Goal: Task Accomplishment & Management: Use online tool/utility

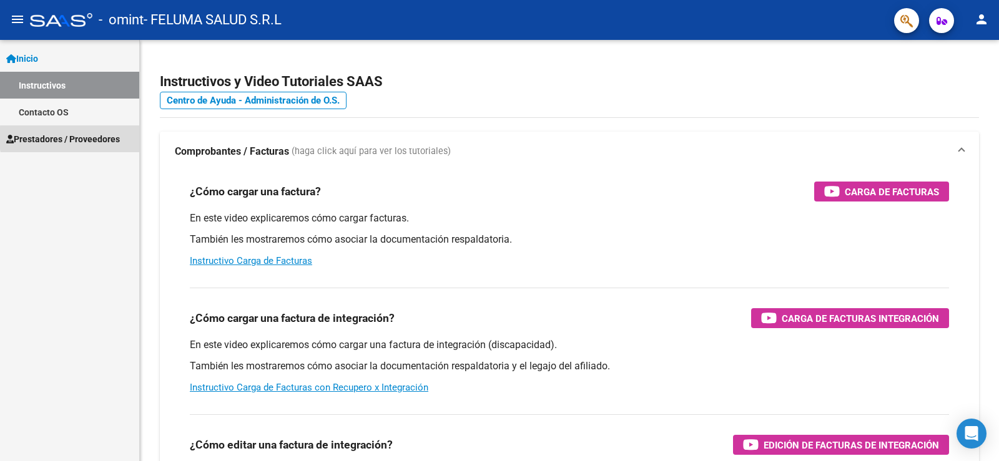
click at [111, 138] on span "Prestadores / Proveedores" at bounding box center [63, 139] width 114 height 14
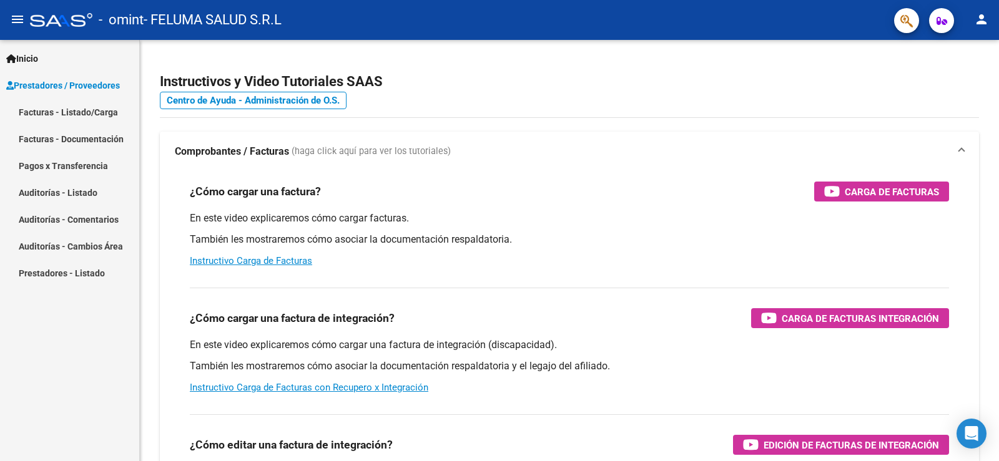
click at [78, 112] on link "Facturas - Listado/Carga" at bounding box center [69, 112] width 139 height 27
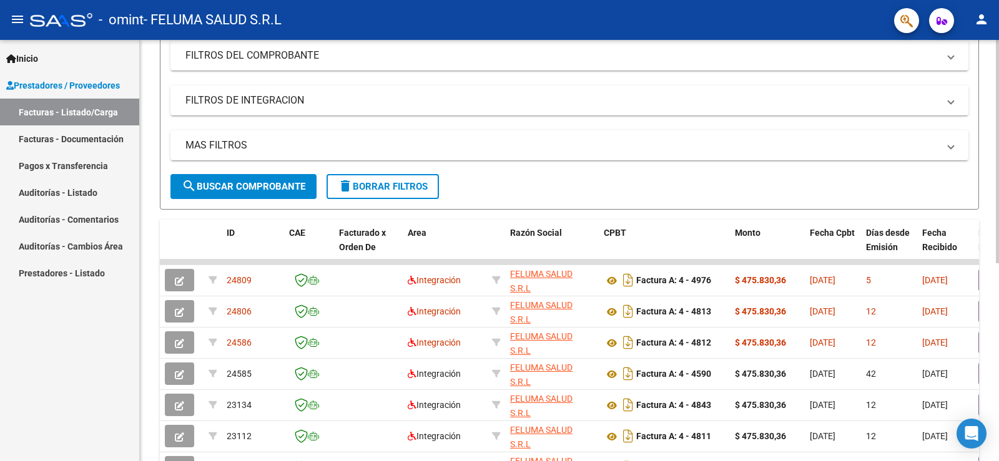
scroll to position [218, 0]
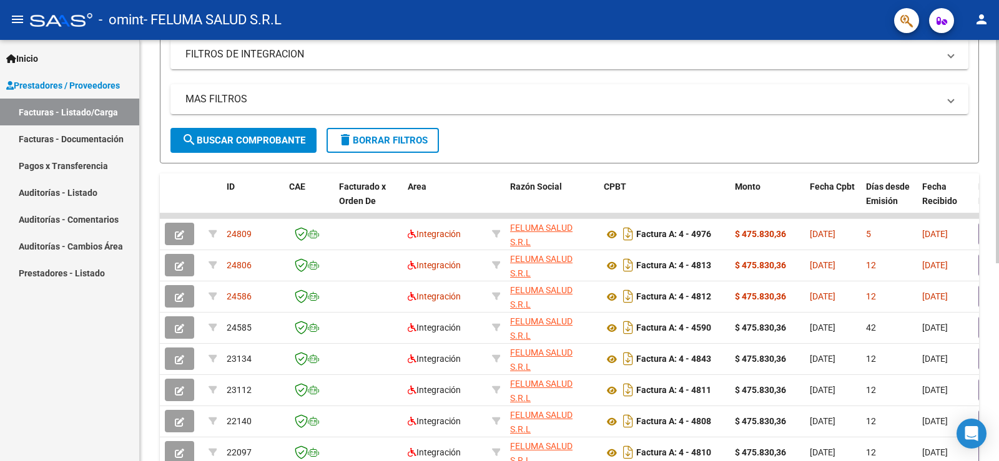
click at [998, 174] on div at bounding box center [997, 271] width 3 height 224
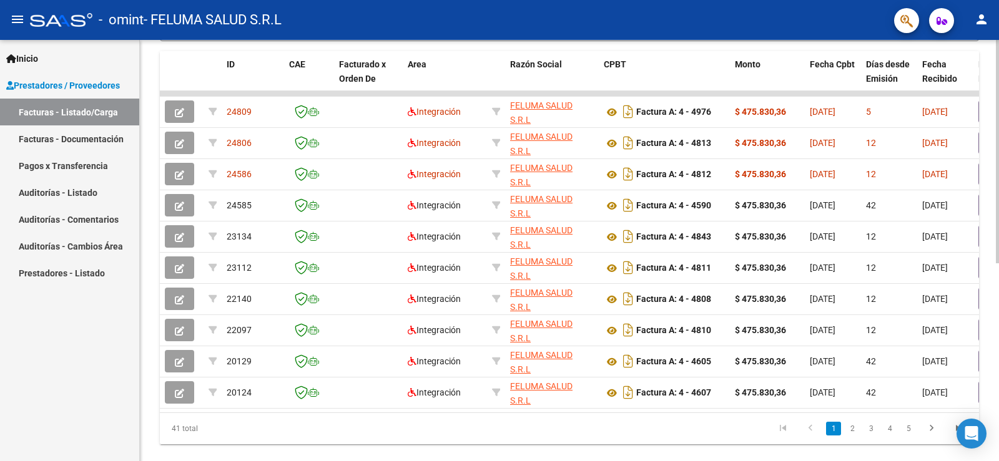
scroll to position [373, 0]
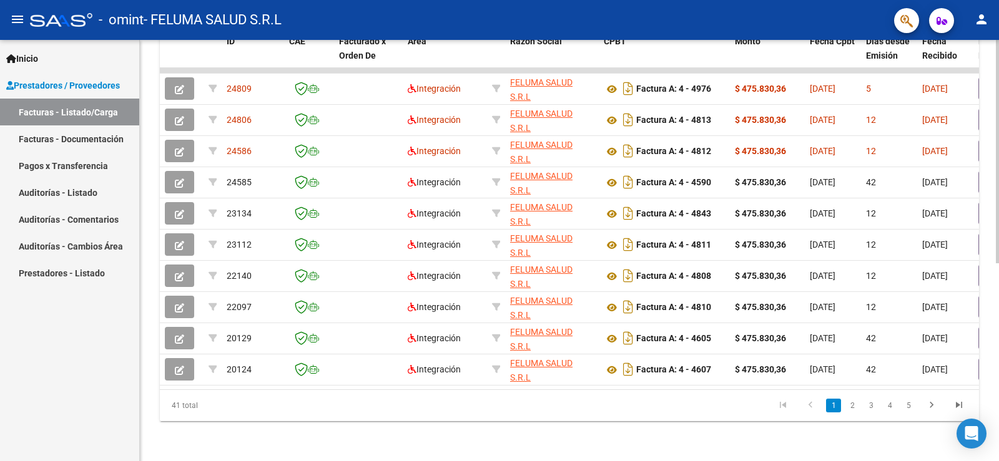
click at [981, 311] on div "Video tutorial PRESTADORES -> Listado de CPBTs Emitidos por Prestadores / Prove…" at bounding box center [571, 69] width 862 height 785
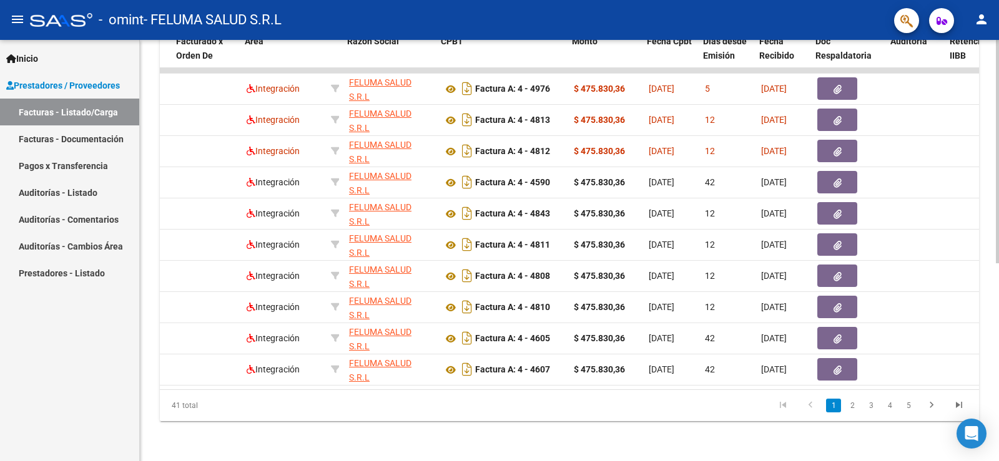
scroll to position [0, 163]
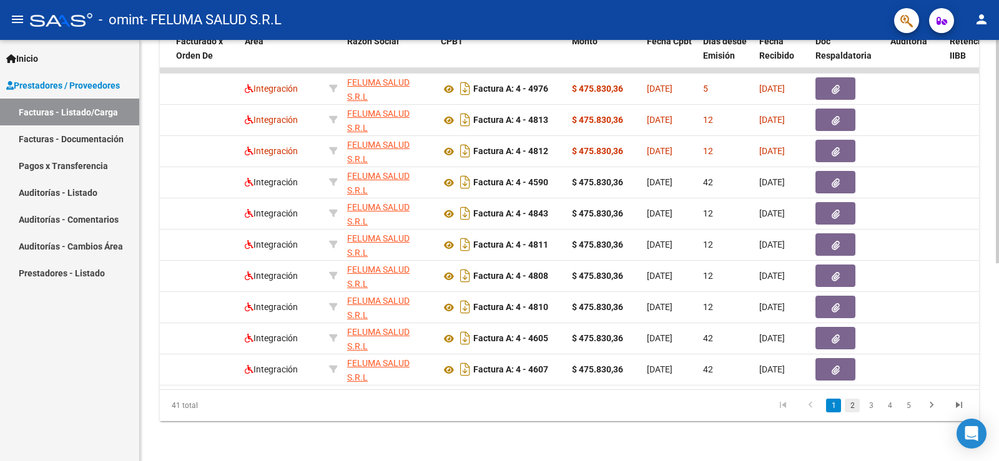
click at [855, 401] on link "2" at bounding box center [852, 406] width 15 height 14
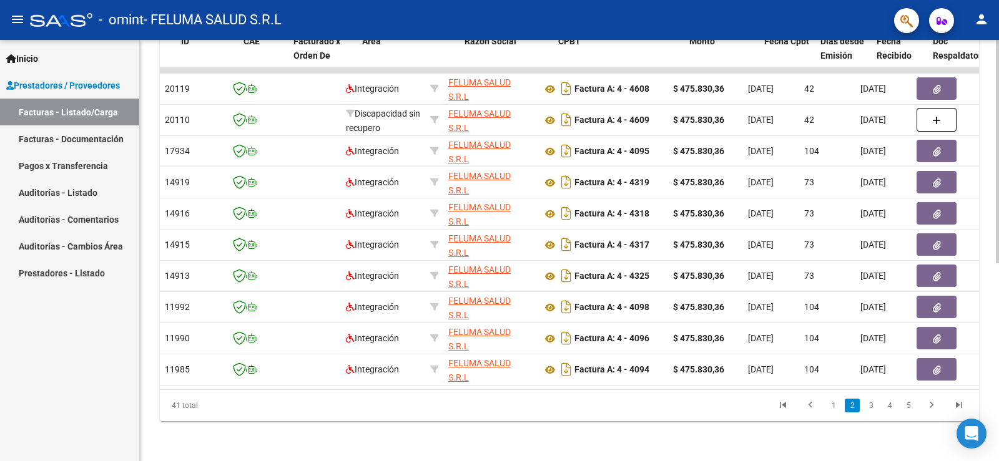
scroll to position [0, 0]
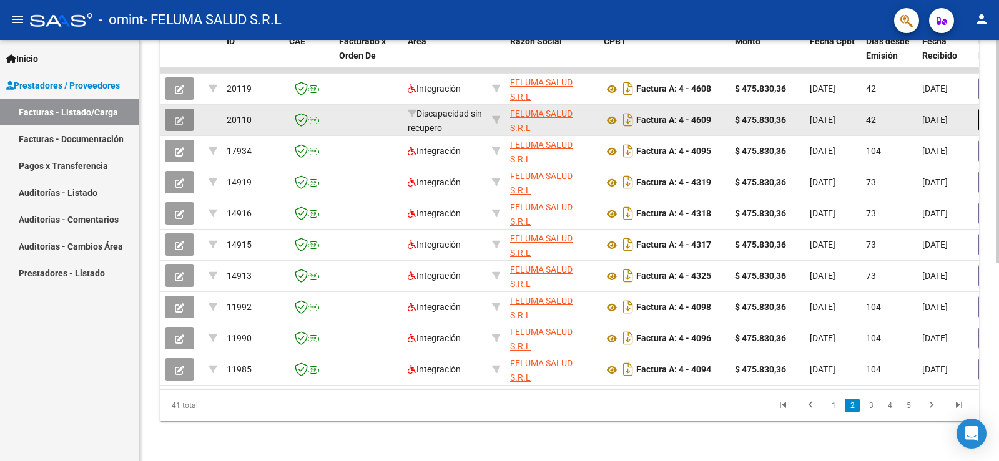
click at [174, 113] on button "button" at bounding box center [179, 120] width 29 height 22
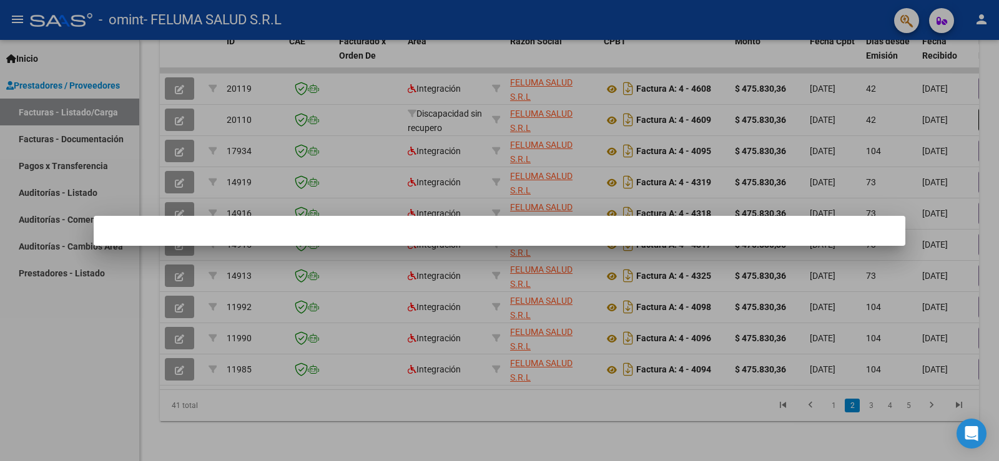
click at [52, 355] on div at bounding box center [499, 230] width 999 height 461
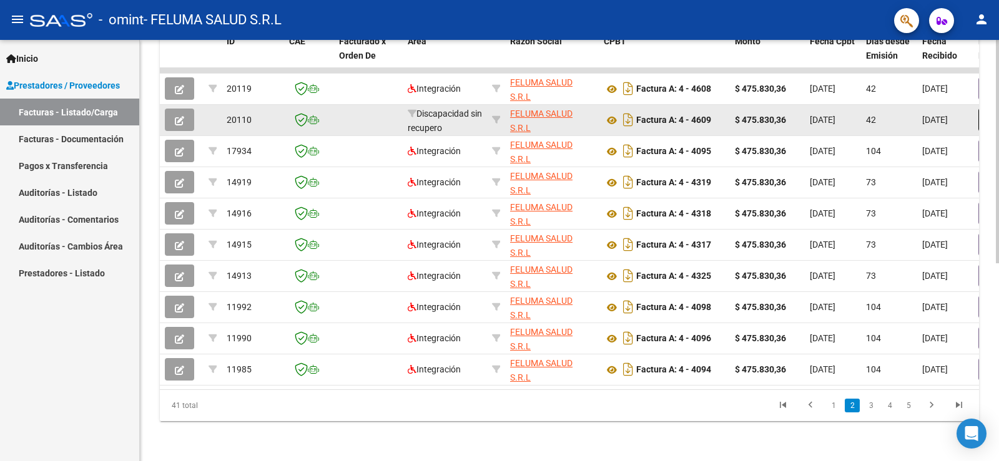
click at [180, 116] on icon "button" at bounding box center [179, 120] width 9 height 9
